Goal: Task Accomplishment & Management: Use online tool/utility

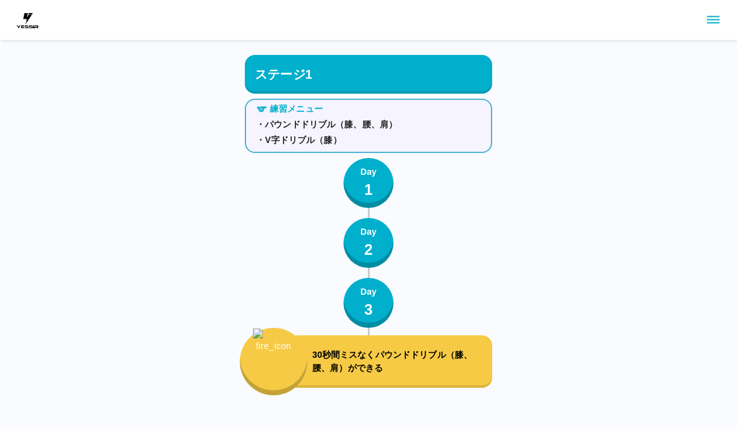
scroll to position [4161, 0]
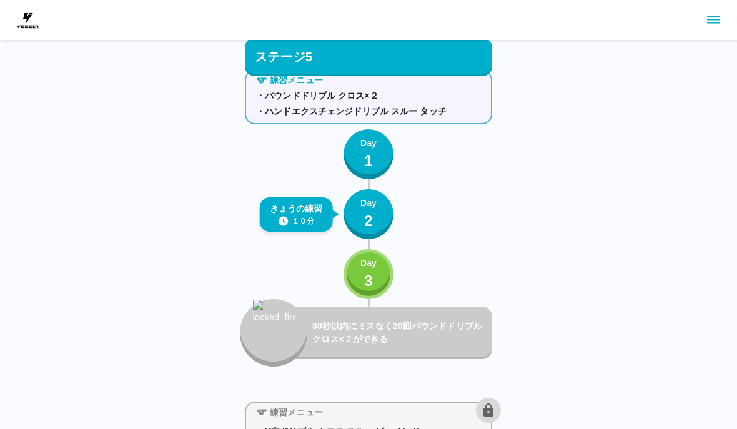
click at [375, 274] on div "Day 3" at bounding box center [368, 275] width 16 height 36
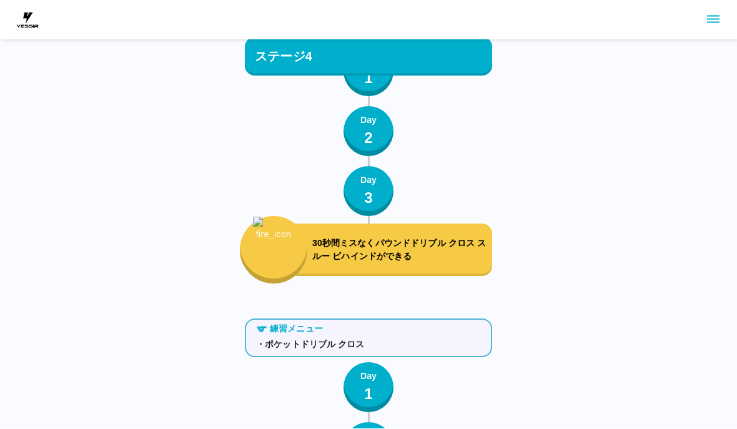
scroll to position [4221, 0]
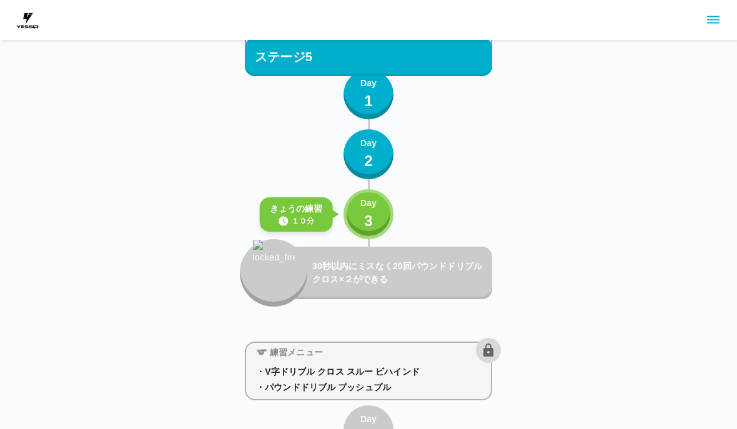
click at [379, 217] on button "Day 3" at bounding box center [369, 214] width 50 height 50
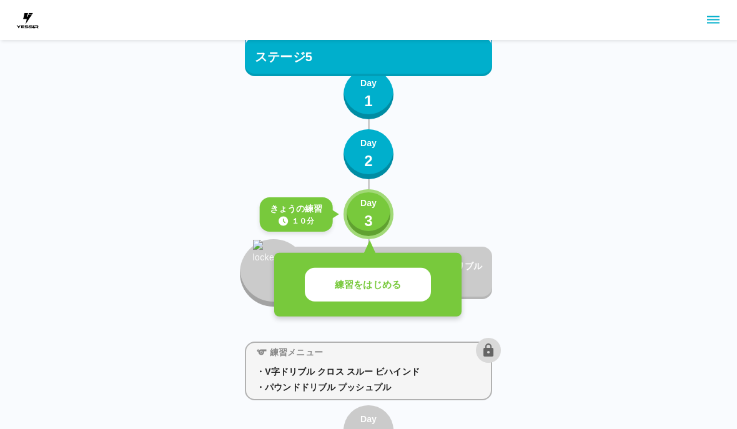
click at [406, 300] on button "練習をはじめる" at bounding box center [368, 285] width 126 height 34
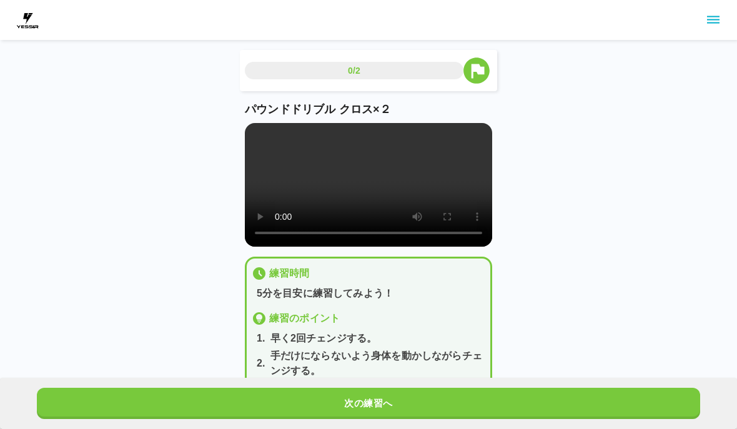
click at [415, 393] on button "次の練習へ" at bounding box center [368, 403] width 663 height 31
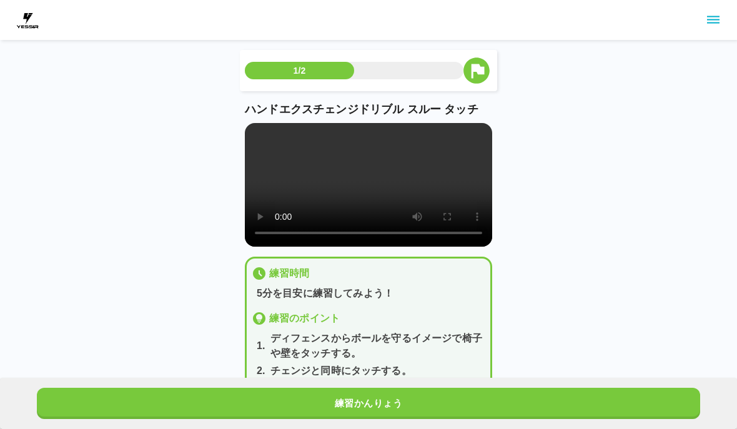
click at [414, 393] on button "練習かんりょう" at bounding box center [368, 403] width 663 height 31
click at [425, 397] on button "練習かんりょう" at bounding box center [368, 403] width 663 height 31
click at [424, 397] on button "次の練習へ" at bounding box center [368, 403] width 663 height 31
click at [430, 409] on button "次の練習へ" at bounding box center [368, 403] width 663 height 31
click at [430, 408] on button "次の練習へ" at bounding box center [368, 403] width 663 height 31
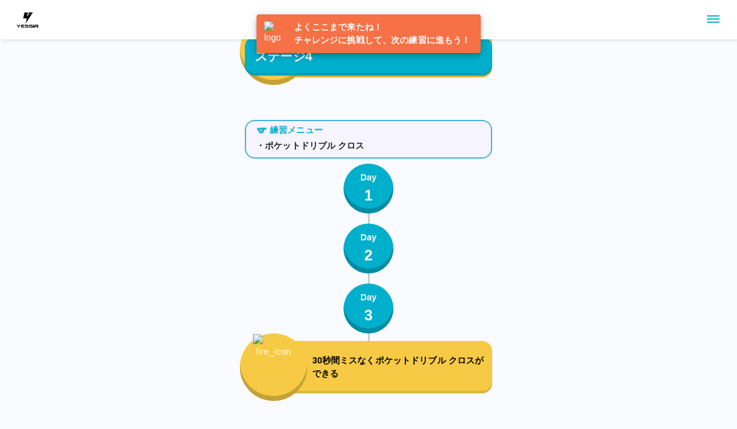
scroll to position [4285, 0]
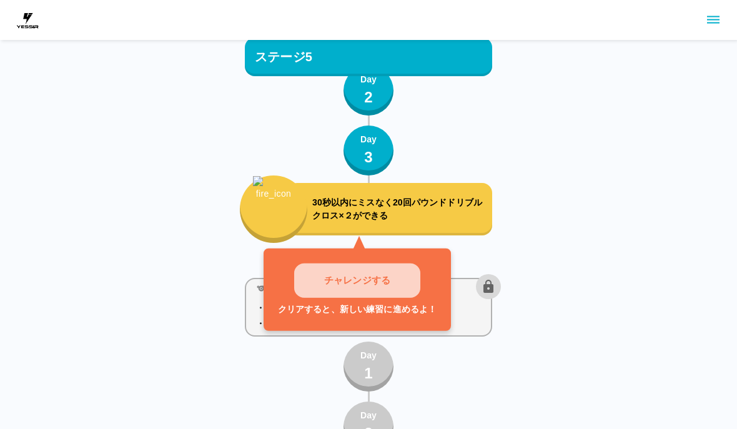
click at [399, 269] on button "チャレンジする" at bounding box center [357, 281] width 126 height 34
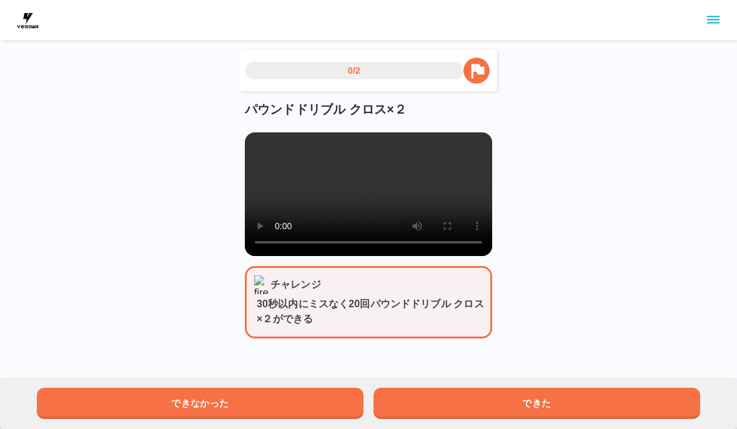
click at [569, 399] on button "できた" at bounding box center [537, 403] width 327 height 31
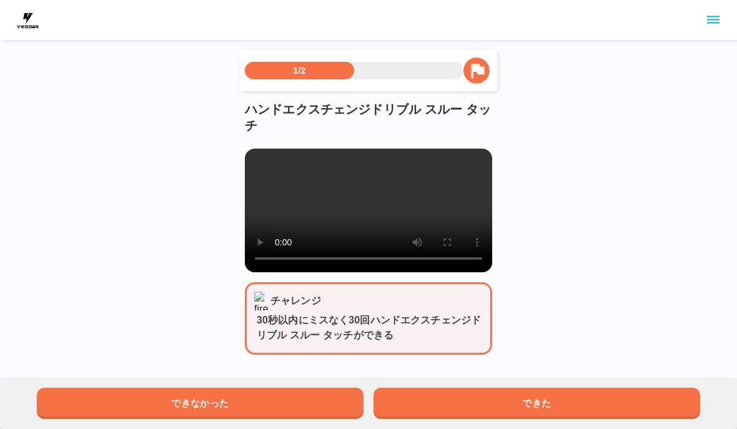
click at [583, 389] on button "できた" at bounding box center [537, 403] width 327 height 31
click at [565, 393] on html "2/2 ハンドエクスチェンジドリブル スルー タッチ チャレンジ 30秒以内にミスなく30回ハンドエクスチェンジドリブル スルー タッチができる できなかった…" at bounding box center [368, 217] width 737 height 435
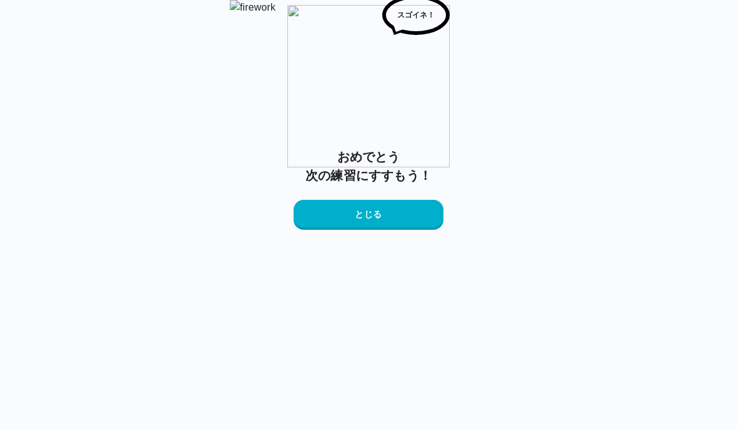
click at [408, 230] on button "とじる" at bounding box center [369, 215] width 150 height 30
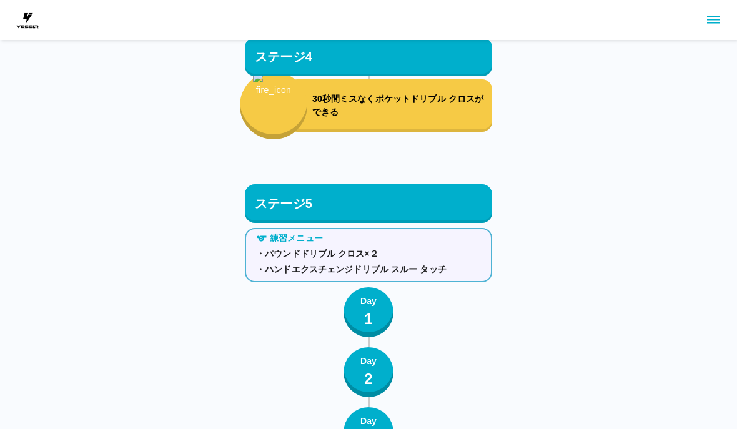
scroll to position [4285, 0]
